Goal: Navigation & Orientation: Find specific page/section

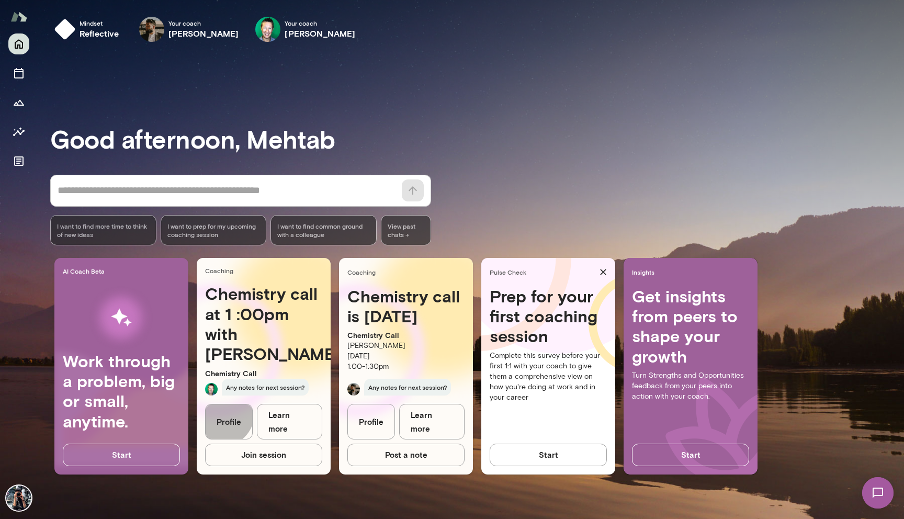
click at [219, 426] on link "Profile" at bounding box center [229, 422] width 48 height 36
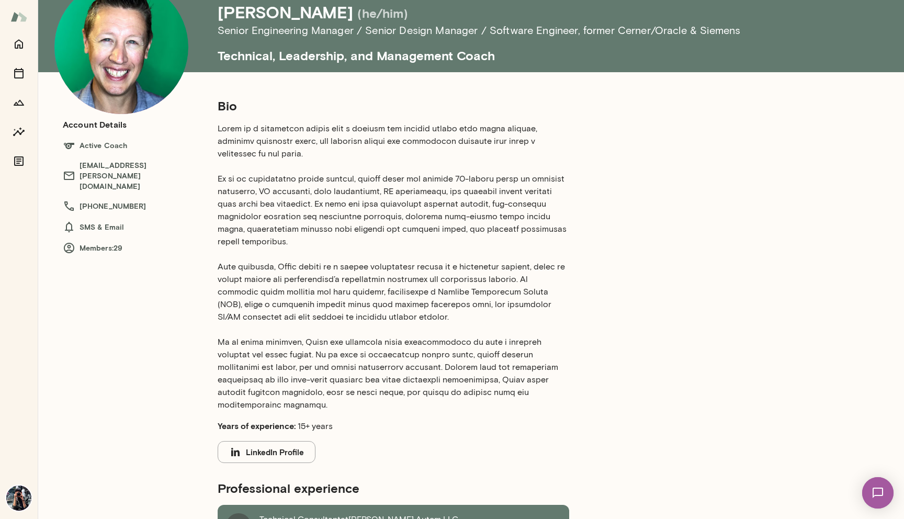
scroll to position [63, 0]
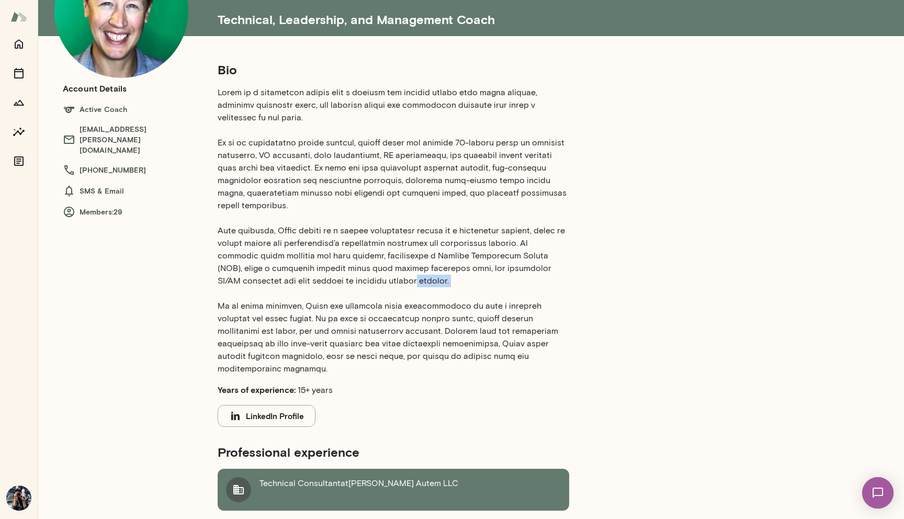
drag, startPoint x: 348, startPoint y: 293, endPoint x: 354, endPoint y: 278, distance: 15.3
click at [354, 278] on p at bounding box center [394, 230] width 352 height 289
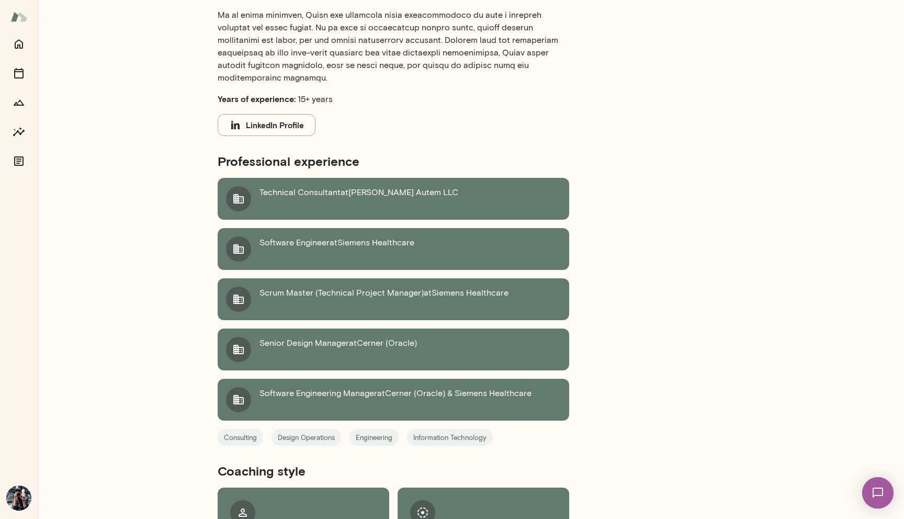
scroll to position [456, 0]
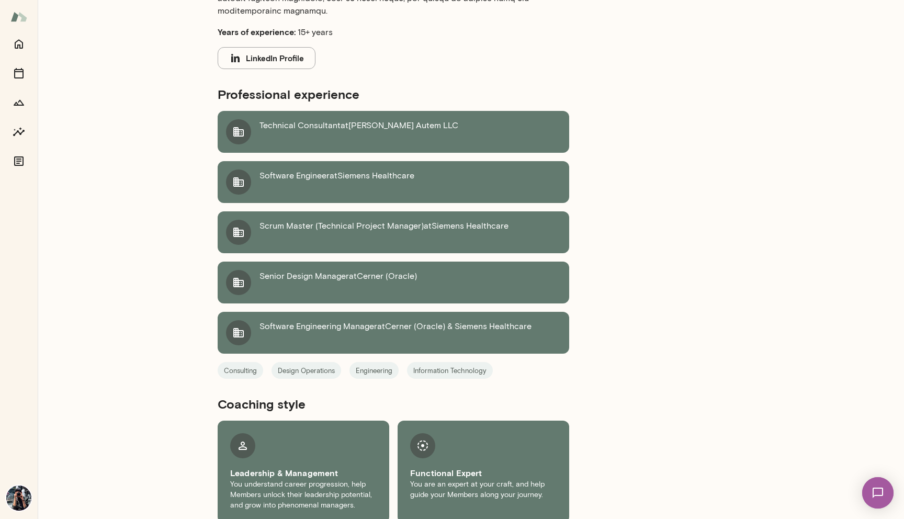
click at [637, 333] on div "Bio Years of experience: 15+ years LinkedIn Profile Professional experience Tec…" at bounding box center [507, 113] width 620 height 820
